Goal: Transaction & Acquisition: Purchase product/service

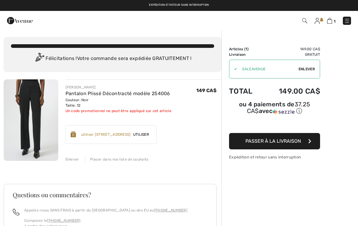
click at [151, 135] on span "Utiliser" at bounding box center [141, 134] width 21 height 5
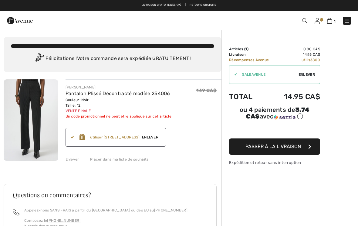
click at [280, 146] on span "Passer à la livraison" at bounding box center [273, 147] width 56 height 6
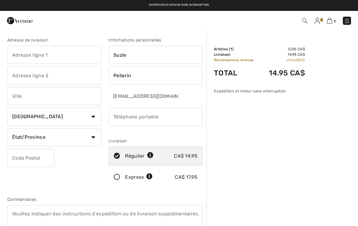
click at [23, 51] on input "text" at bounding box center [54, 55] width 94 height 18
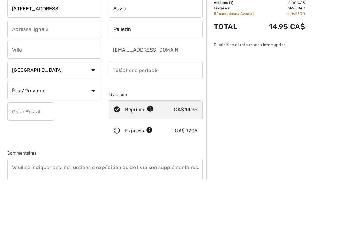
type input "[STREET_ADDRESS]"
click at [19, 87] on input "text" at bounding box center [54, 96] width 94 height 18
type input "La Prairie"
click at [75, 128] on select "État/Province [GEOGRAPHIC_DATA][PERSON_NAME][GEOGRAPHIC_DATA] [GEOGRAPHIC_DATA]…" at bounding box center [54, 137] width 94 height 18
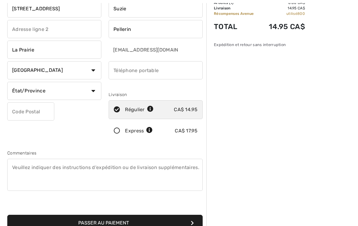
select select "QC"
click at [15, 110] on input "text" at bounding box center [30, 112] width 47 height 18
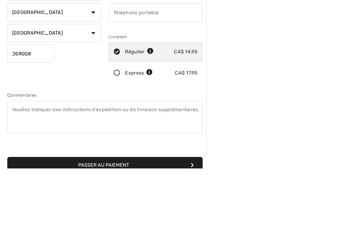
type input "J5R0G8"
click at [123, 61] on input "phone" at bounding box center [156, 70] width 94 height 18
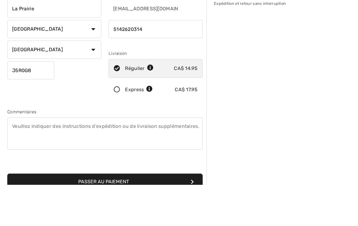
scroll to position [88, 0]
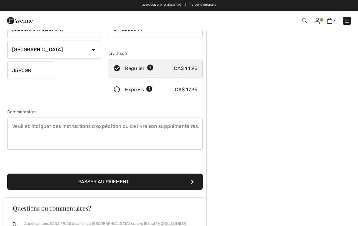
type input "5142620314"
click at [113, 180] on button "Passer au paiement" at bounding box center [104, 182] width 195 height 16
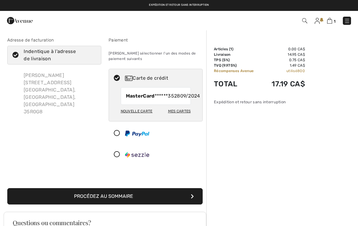
click at [144, 117] on div "Nouvelle carte" at bounding box center [137, 111] width 32 height 10
radio input "true"
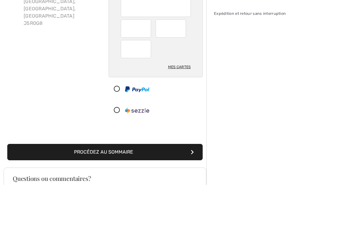
scroll to position [89, 0]
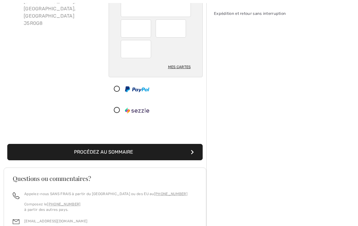
click at [114, 153] on button "Procédez au sommaire" at bounding box center [104, 152] width 195 height 16
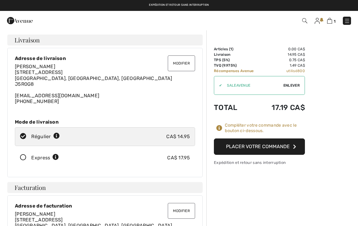
click at [270, 153] on button "Placer votre commande" at bounding box center [259, 147] width 91 height 16
